Goal: Information Seeking & Learning: Find specific page/section

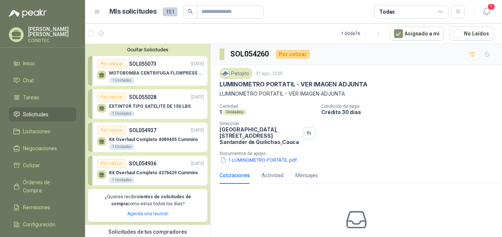
scroll to position [296, 0]
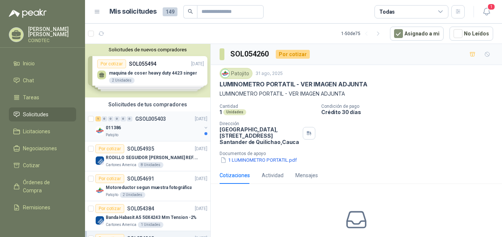
click at [149, 126] on div "011386" at bounding box center [154, 127] width 96 height 9
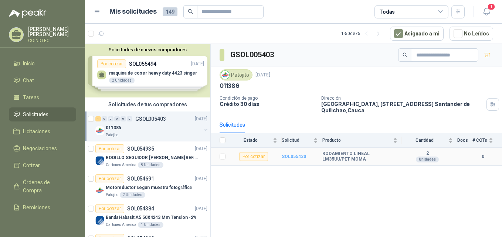
click at [295, 157] on b "SOL055430" at bounding box center [294, 156] width 24 height 5
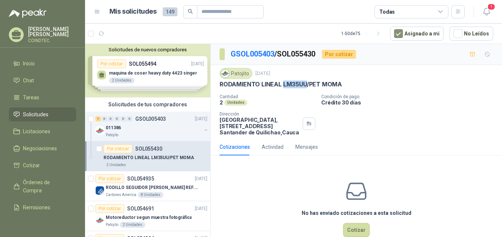
drag, startPoint x: 307, startPoint y: 84, endPoint x: 283, endPoint y: 86, distance: 24.1
click at [283, 86] on p "RODAMIENTO LINEAL LM35UU/PET MOMA" at bounding box center [281, 85] width 122 height 8
copy p "LM35UU"
click at [163, 133] on div "Patojito" at bounding box center [154, 135] width 96 height 6
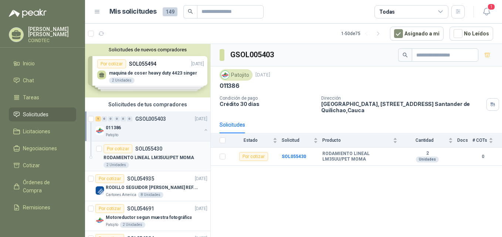
click at [172, 157] on p "RODAMIENTO LINEAL LM35UU/PET MOMA" at bounding box center [149, 158] width 91 height 7
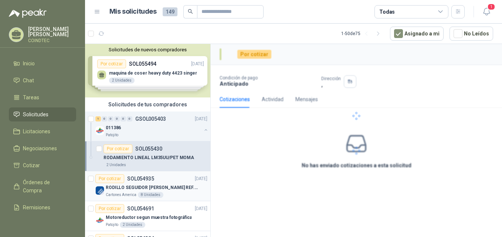
click at [172, 185] on p "RODILLO SEGUIDOR [PERSON_NAME] REF. NATV-17-PPA [PERSON_NAME]" at bounding box center [152, 187] width 92 height 7
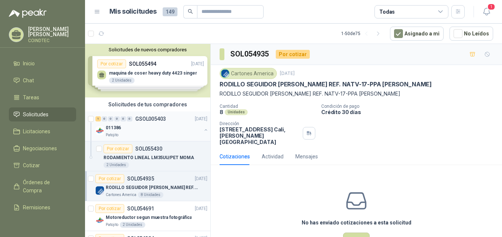
click at [164, 129] on div "011386" at bounding box center [154, 127] width 96 height 9
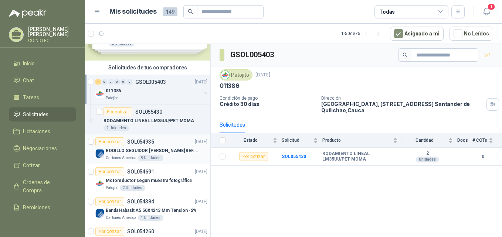
scroll to position [74, 0]
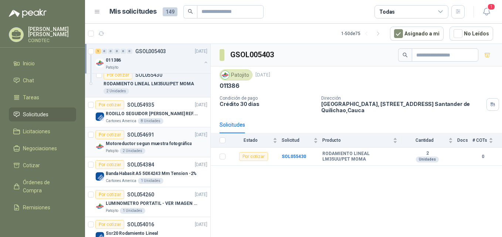
click at [167, 147] on p "Motoreductor segun muestra fotográfica" at bounding box center [149, 143] width 86 height 7
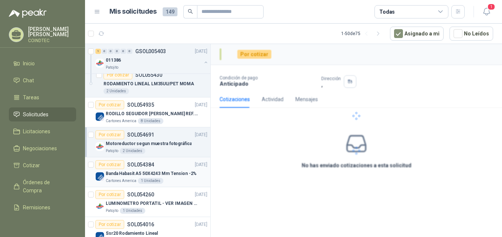
click at [169, 170] on p "Banda Habasit A5 50X4243 Mm Tension -2%" at bounding box center [151, 173] width 91 height 7
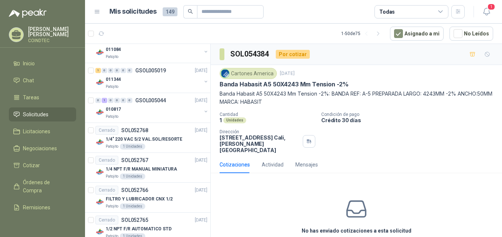
scroll to position [518, 0]
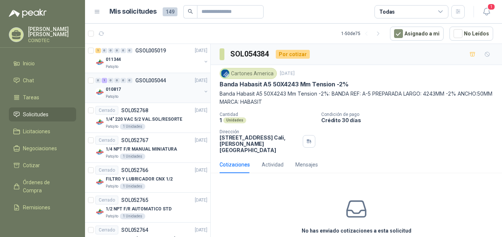
click at [163, 83] on p "GSOL005044" at bounding box center [150, 80] width 31 height 5
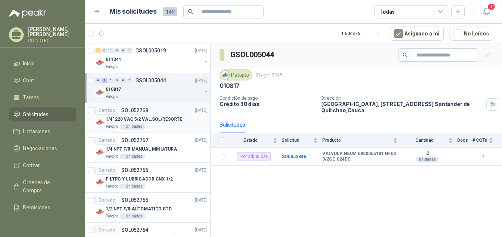
click at [166, 117] on p "1/4" 220 VAC 5/2 VAL.SOL/RESORTE" at bounding box center [144, 119] width 77 height 7
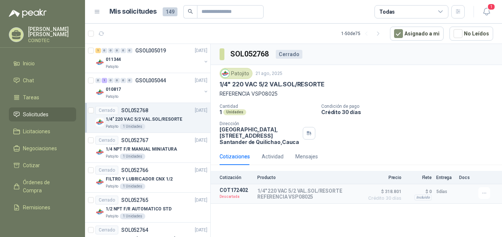
scroll to position [518, 0]
